Goal: Task Accomplishment & Management: Manage account settings

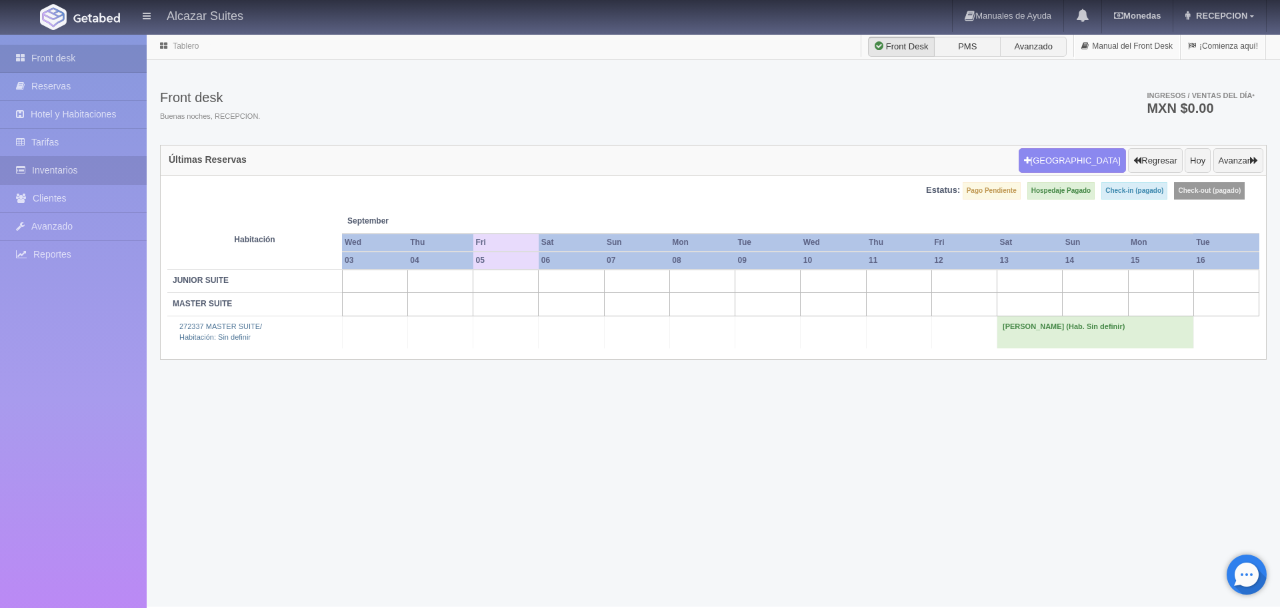
click at [103, 177] on link "Inventarios" at bounding box center [73, 170] width 147 height 27
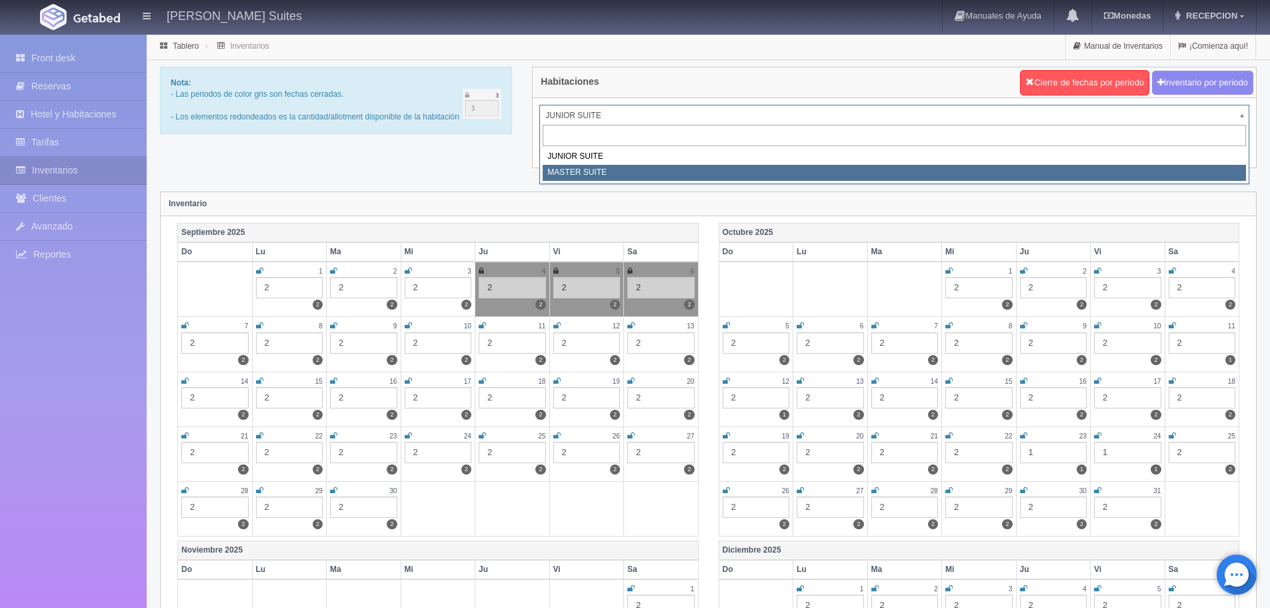
select select "305"
